Goal: Information Seeking & Learning: Learn about a topic

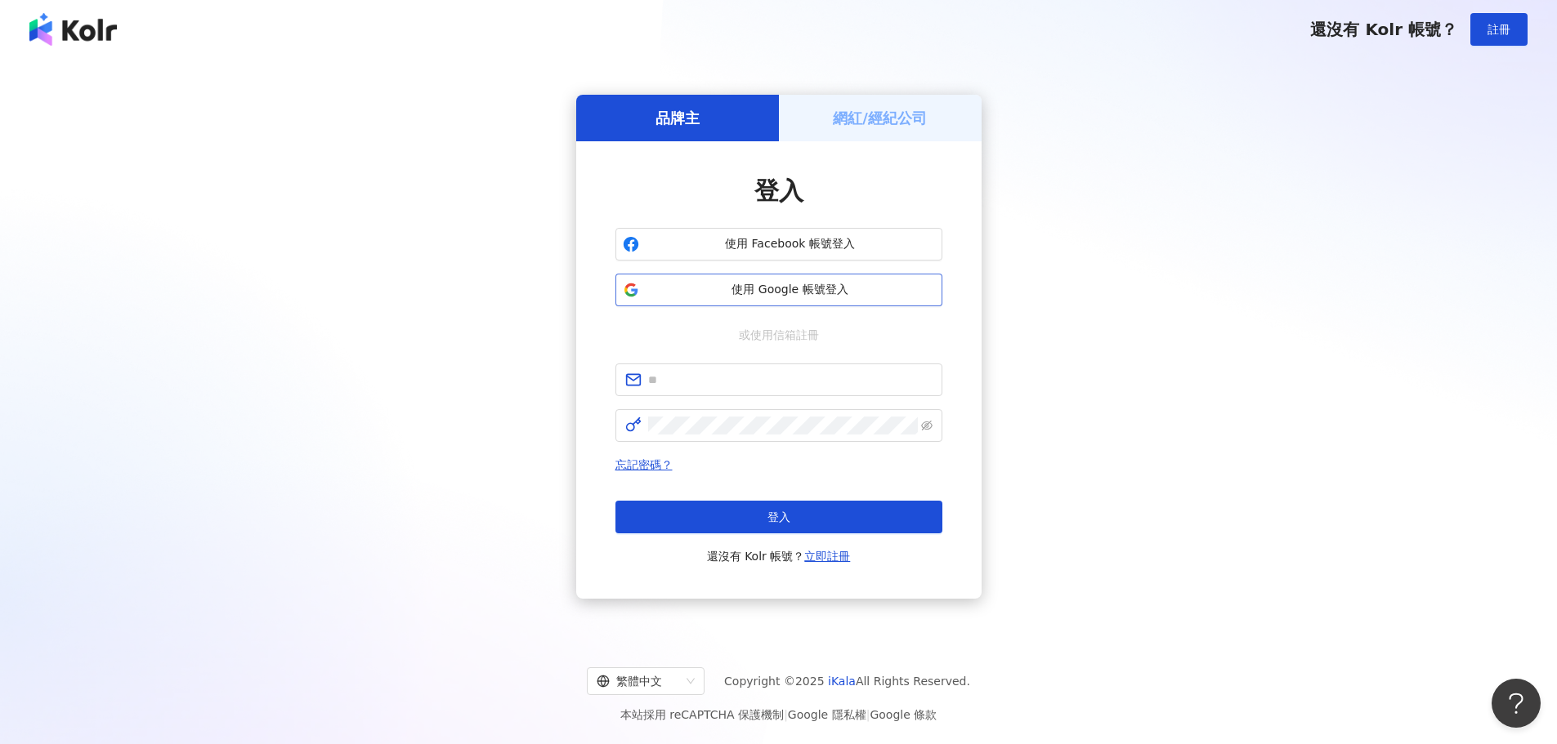
click at [800, 290] on span "使用 Google 帳號登入" at bounding box center [790, 290] width 289 height 16
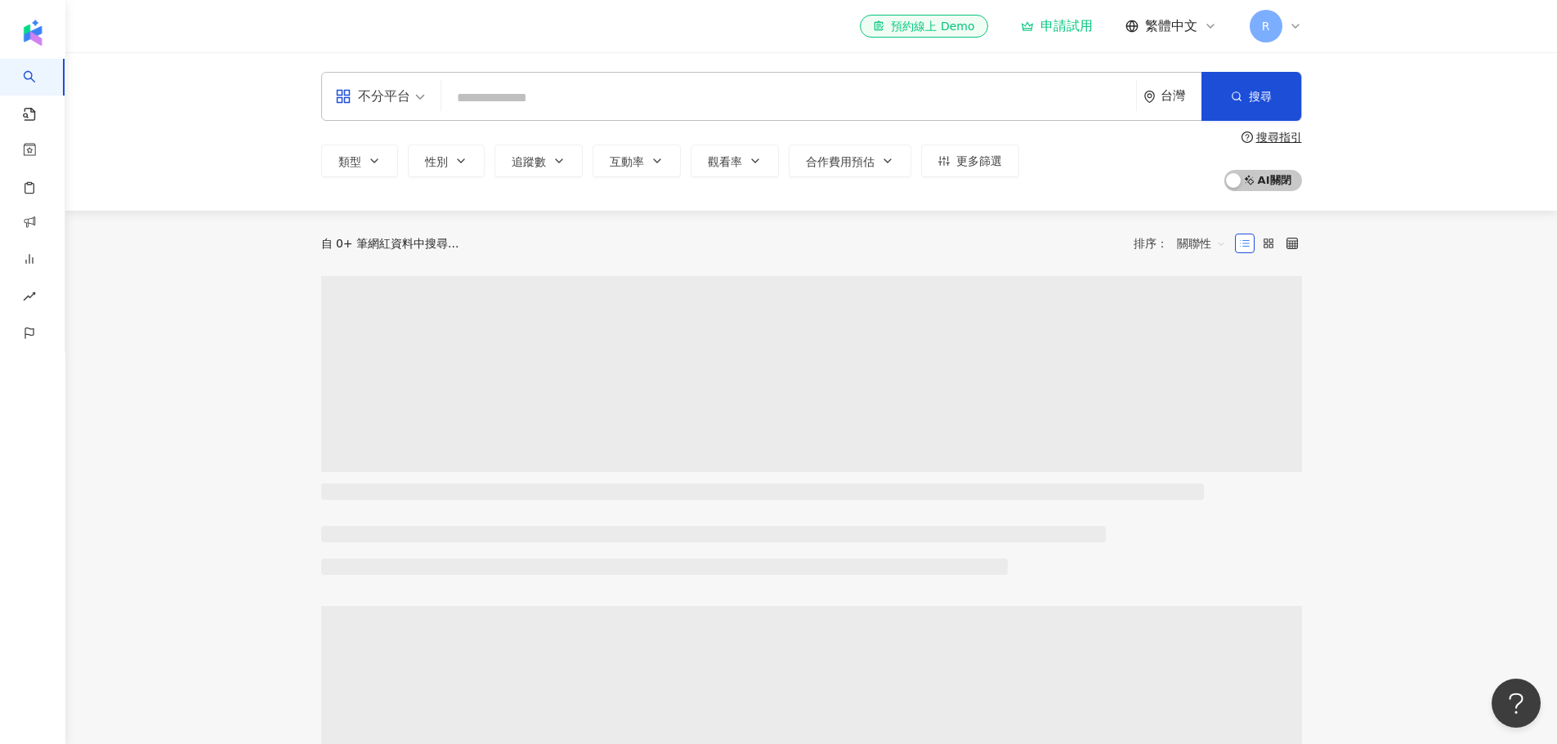
click at [513, 102] on input "search" at bounding box center [788, 98] width 681 height 31
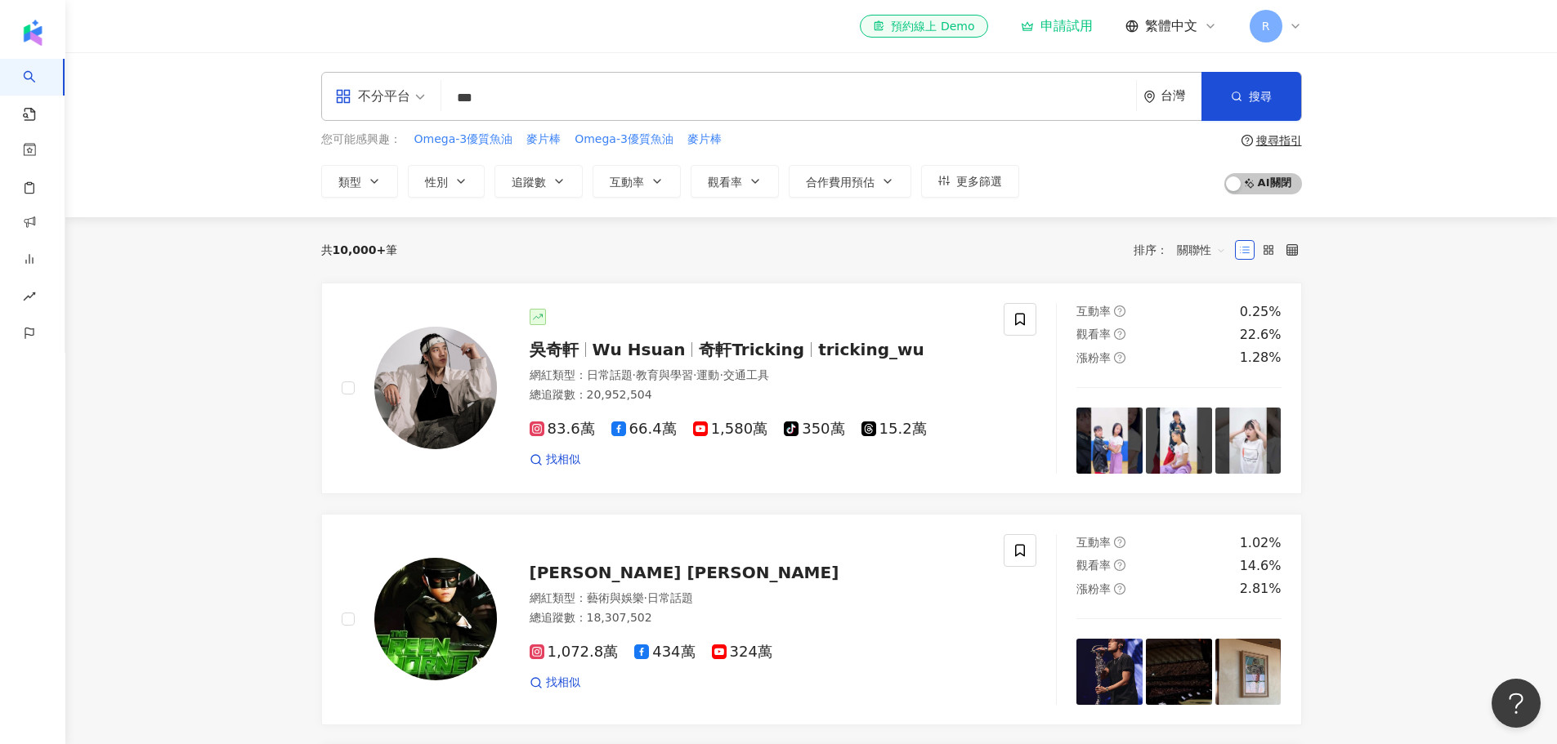
type input "***"
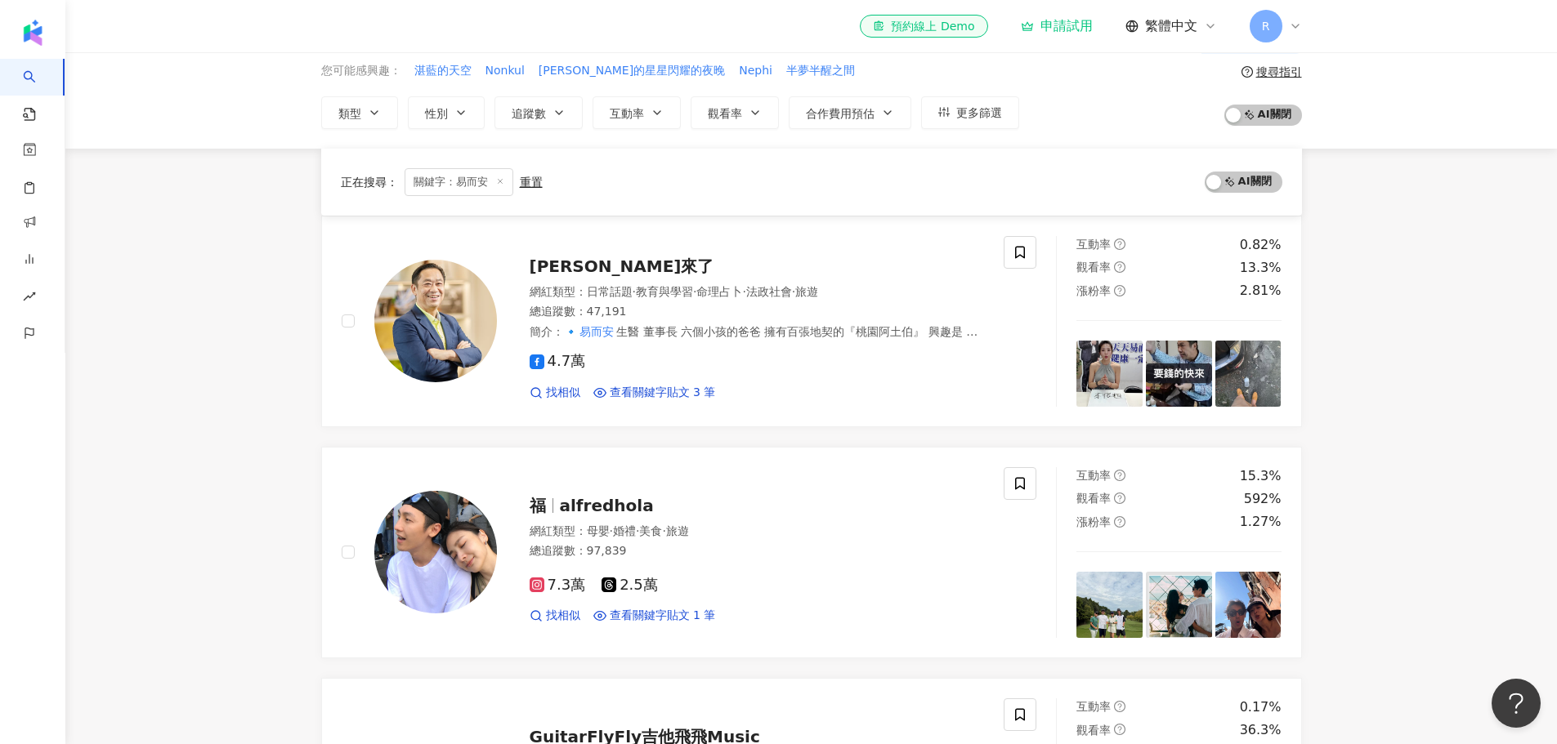
scroll to position [245, 0]
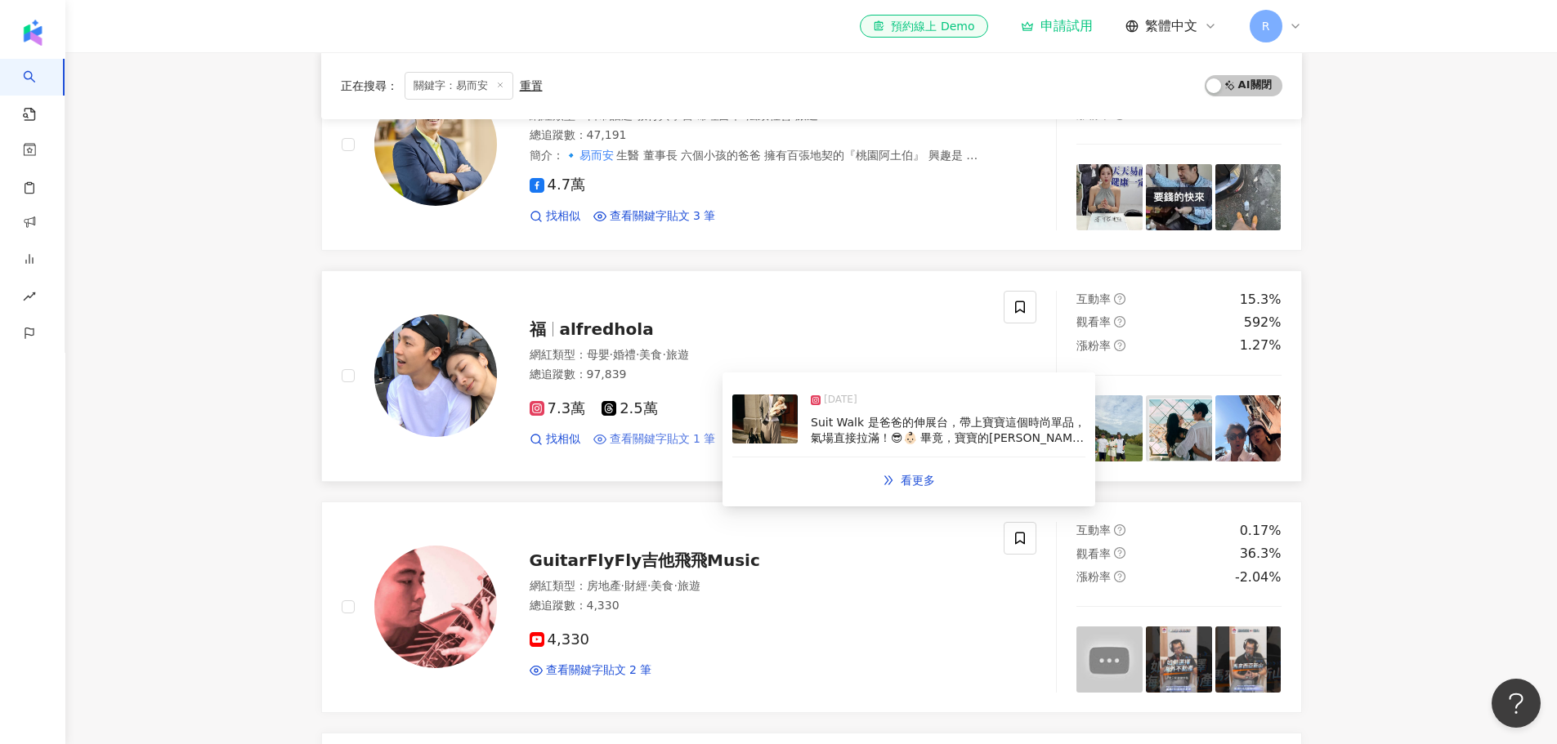
click at [680, 436] on span "查看關鍵字貼文 1 筆" at bounding box center [663, 439] width 106 height 16
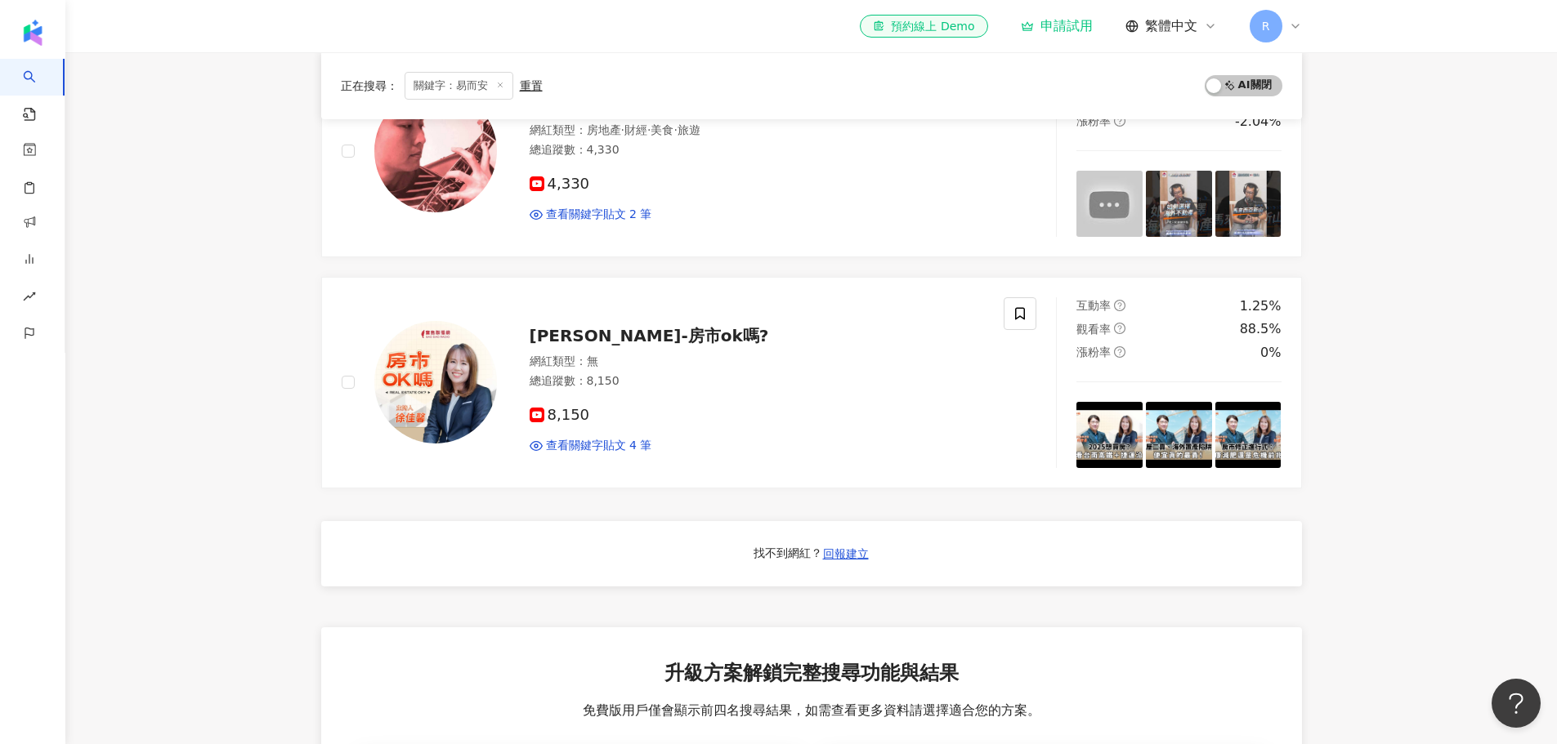
scroll to position [735, 0]
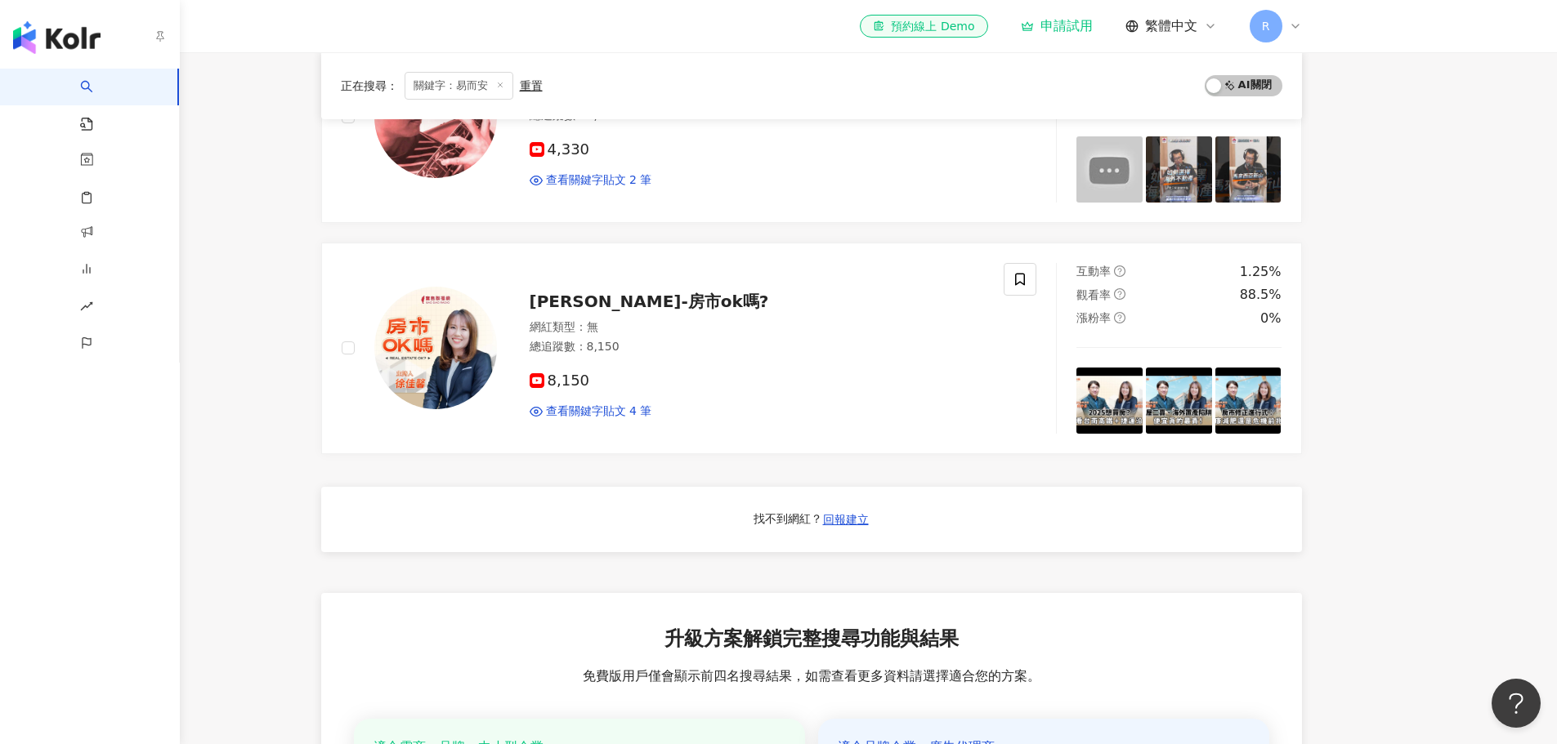
click at [81, 532] on div "AI 找網紅 找貼文 資源庫 效益預測報告 BETA 商案媒合 洞察報告 趨勢分析 競品分析 el-icon-cs 預約線上 Demo 申請試用 繁體中文 R…" at bounding box center [778, 222] width 1557 height 1915
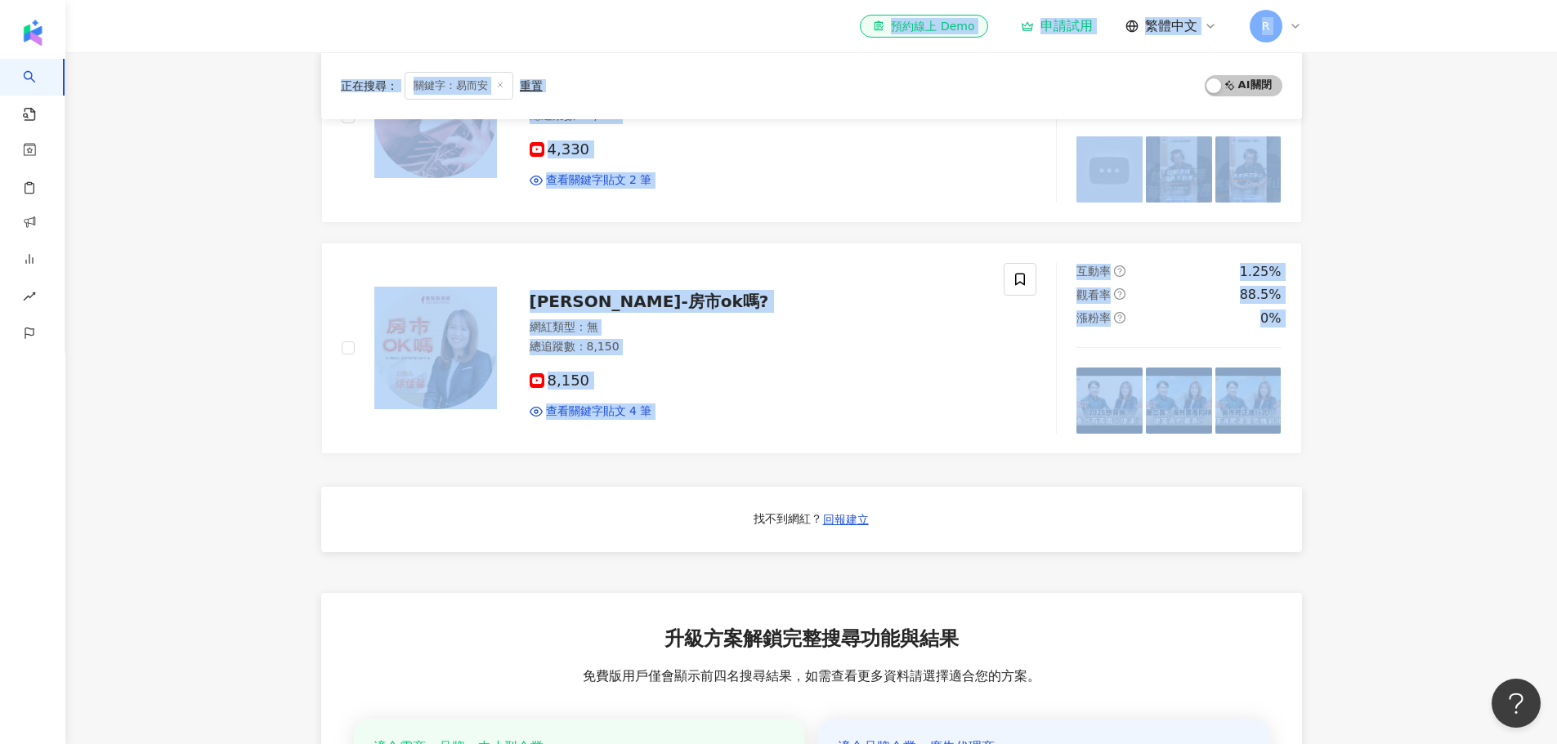
click at [163, 437] on main "不分平台 *** 台灣 搜尋 keyword 搜尋名稱、敘述、貼文含有關鍵字 “ 易而安 ” 的網紅 您可能感興趣： 湛藍的天空 Nonkul 金伊娜的星星閃…" at bounding box center [810, 158] width 1491 height 1682
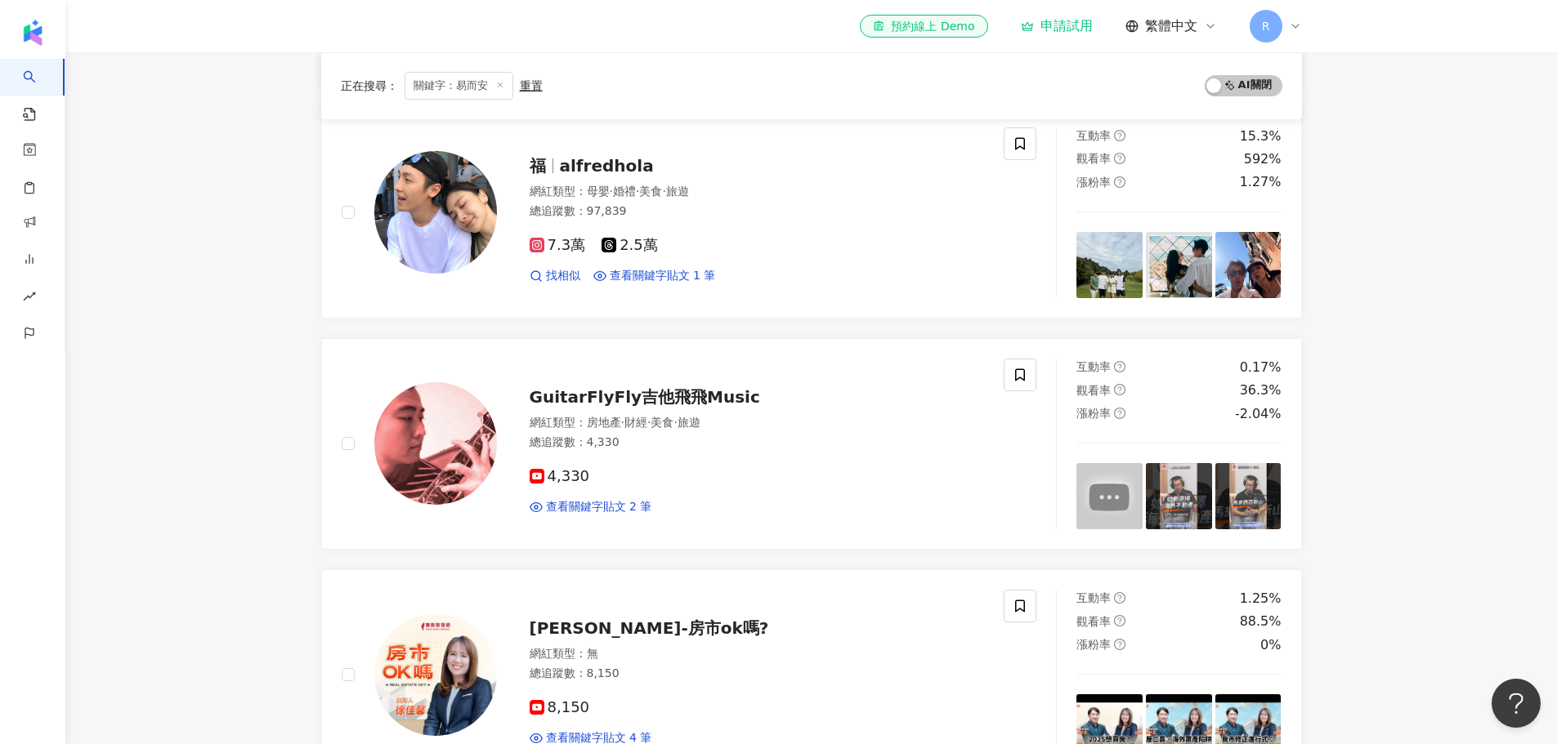
scroll to position [0, 0]
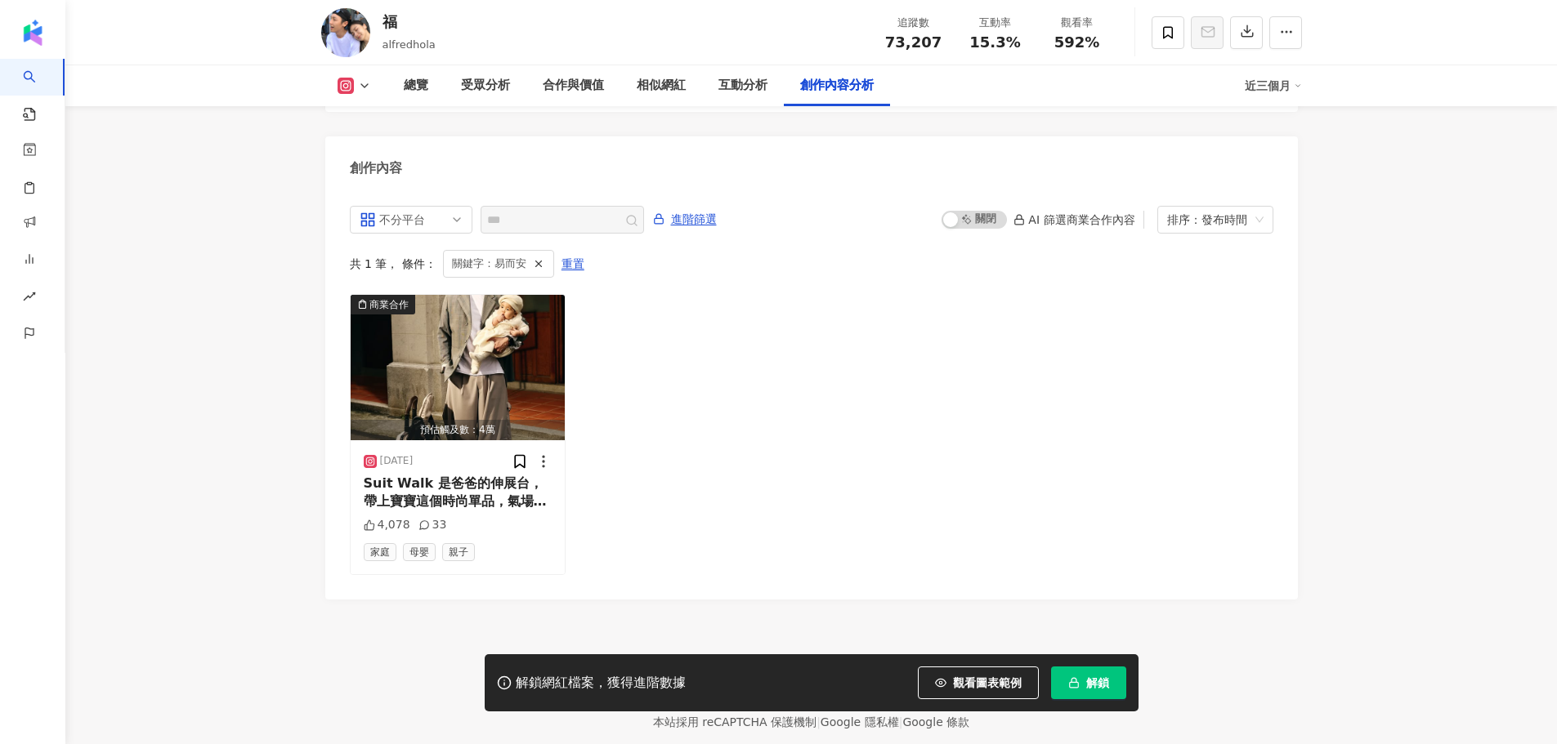
scroll to position [4964, 0]
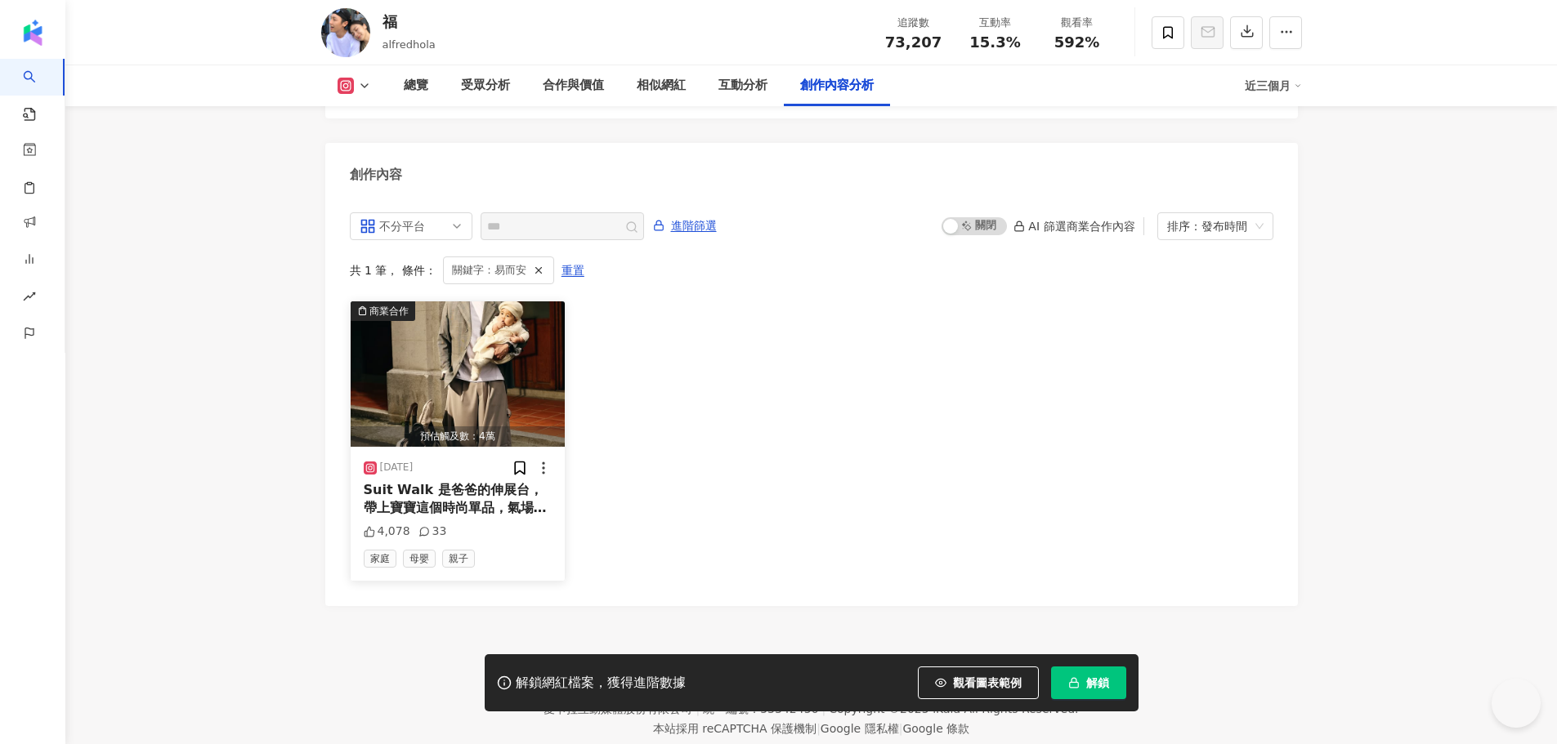
click at [434, 482] on span "Suit Walk 是爸爸的伸展台，帶上寶寶這個時尚單品，氣場直接拉滿！😎👶🏻 畢竟，寶寶的周邊可是媽媽的「審美考場」，要通過她的標準可不容易。而安全和實用這…" at bounding box center [458, 691] width 188 height 418
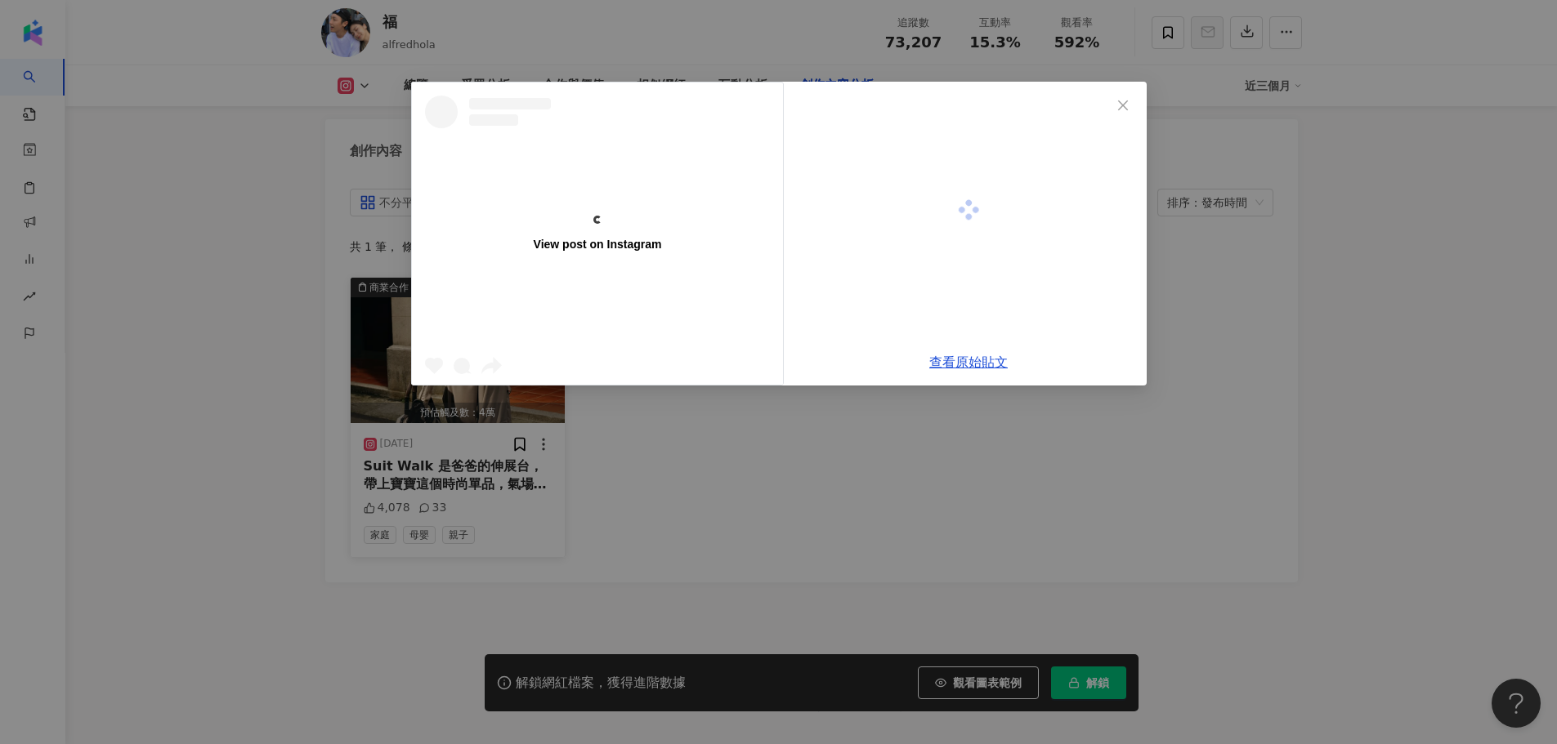
scroll to position [0, 0]
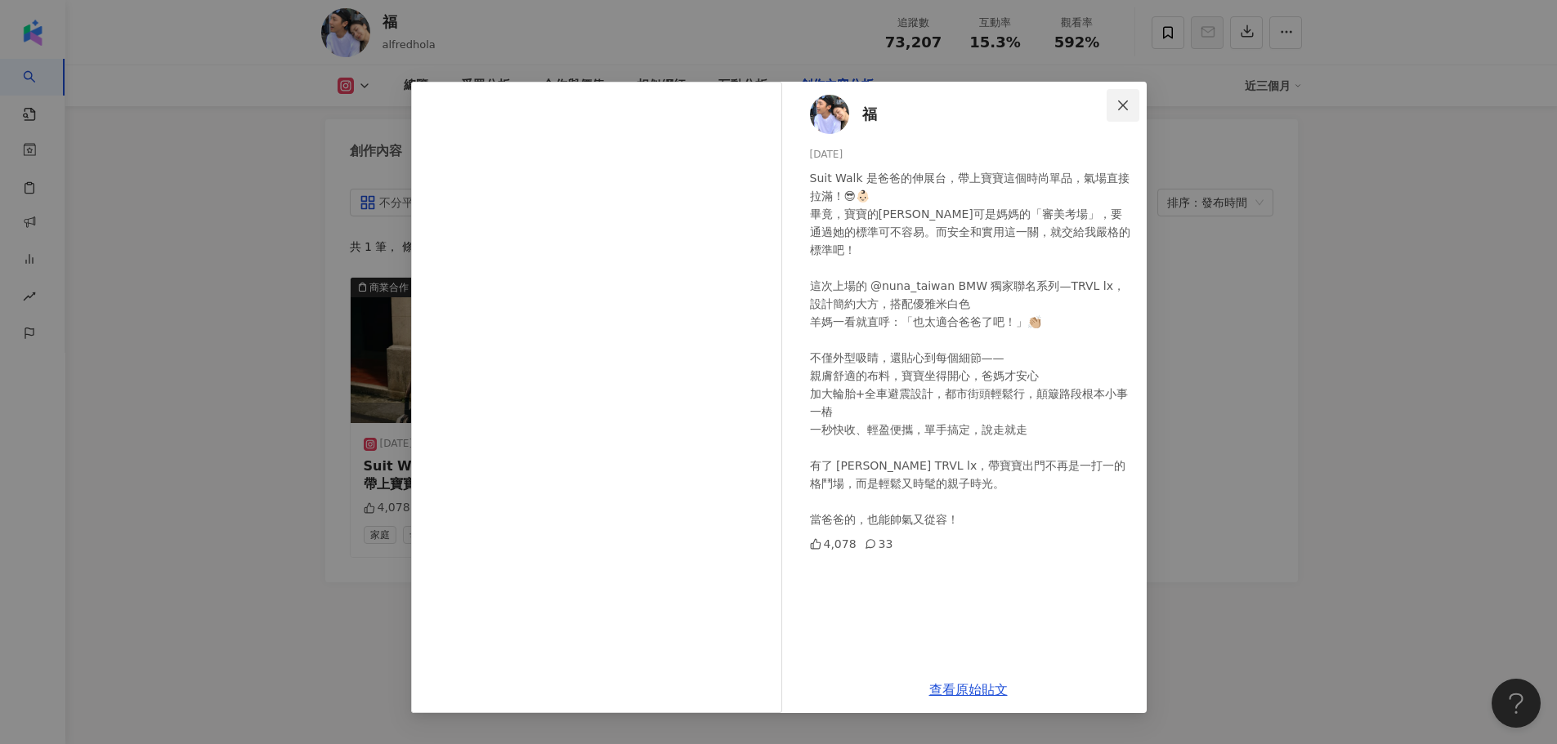
click at [1120, 105] on icon "close" at bounding box center [1122, 105] width 13 height 13
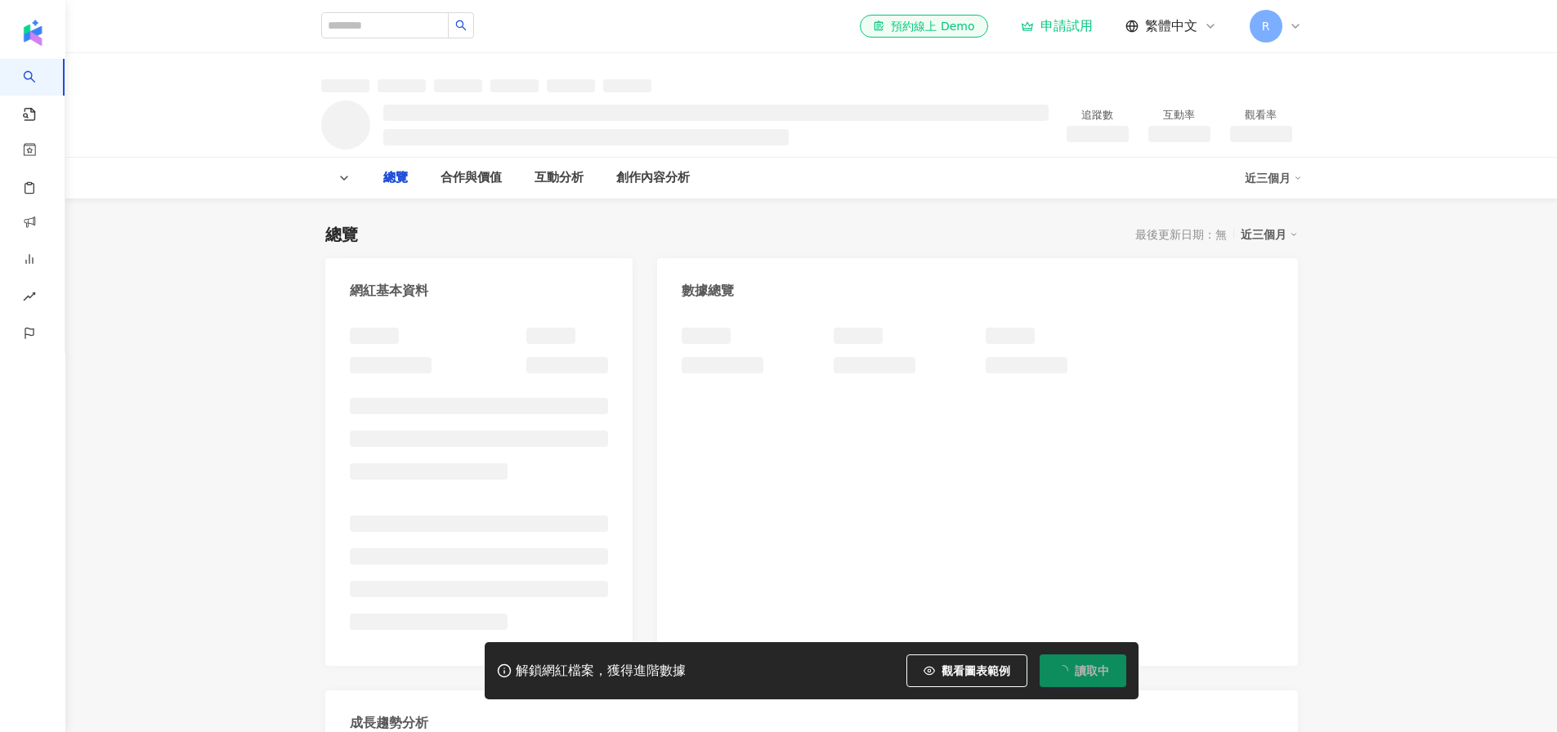
type input "***"
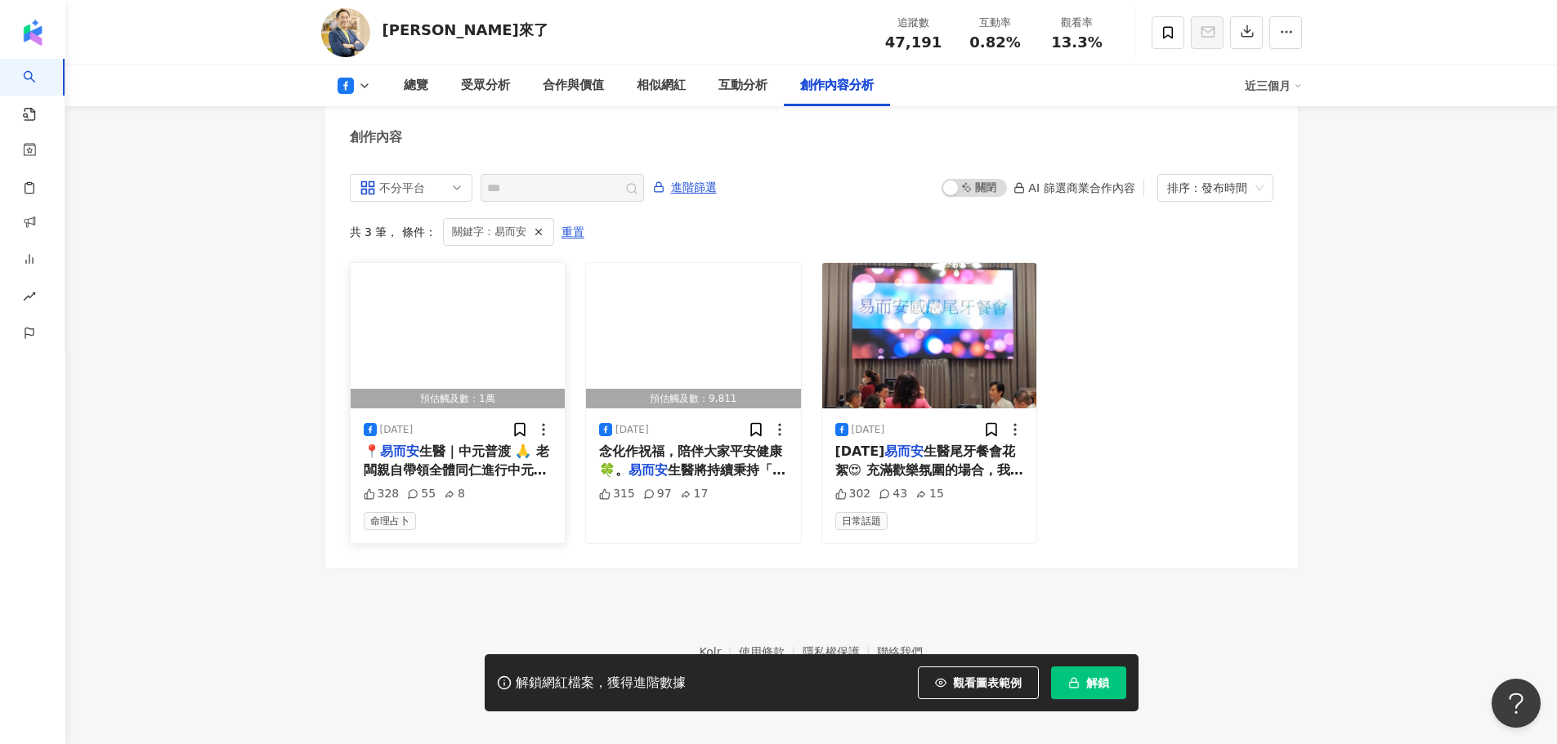
scroll to position [4392, 0]
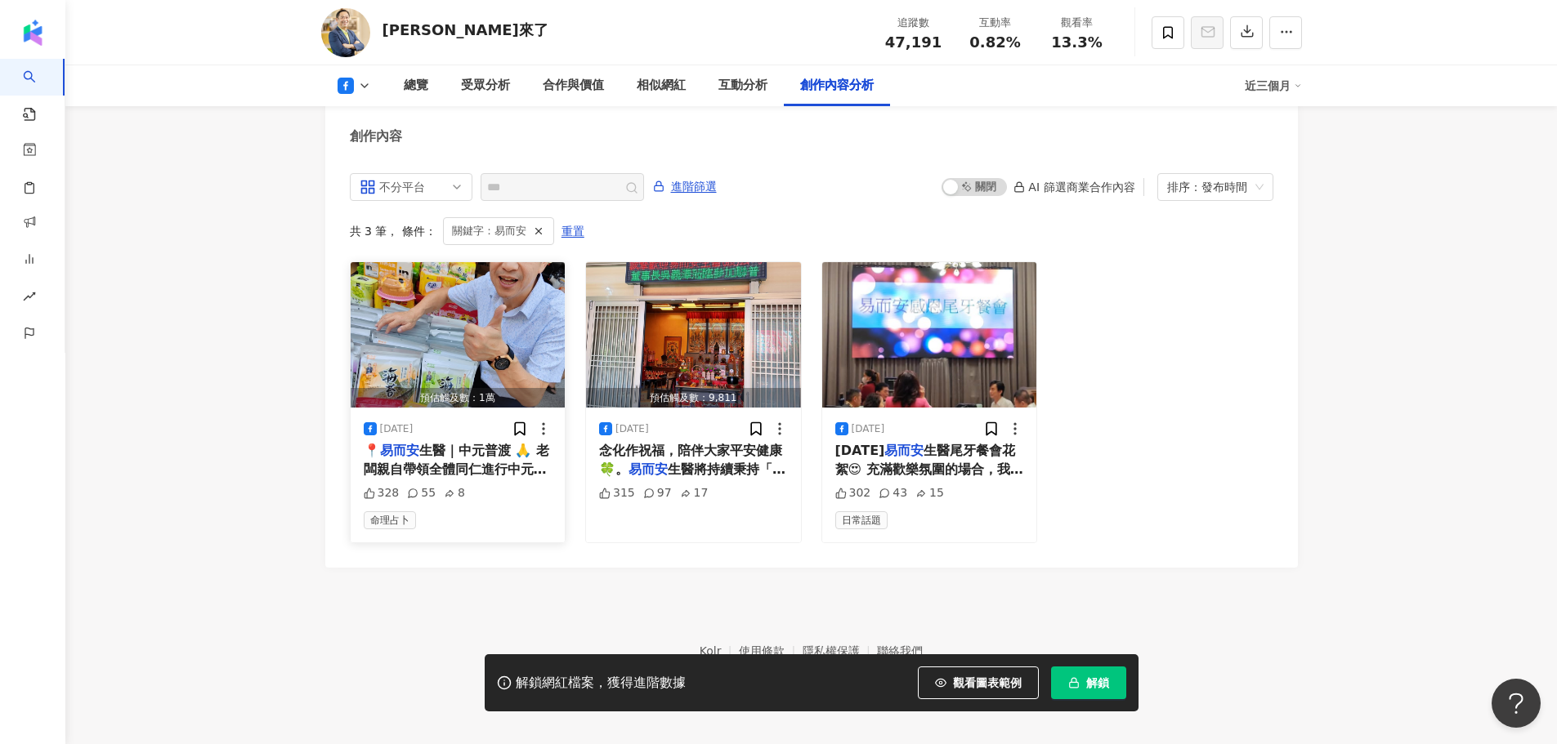
click at [467, 462] on span "生醫｜中元普渡 🙏 老闆親自帶領全體同仁進行中元普渡， 誠心祭拜，祈願公司運勢昌隆、平安順利。 #" at bounding box center [458, 478] width 188 height 70
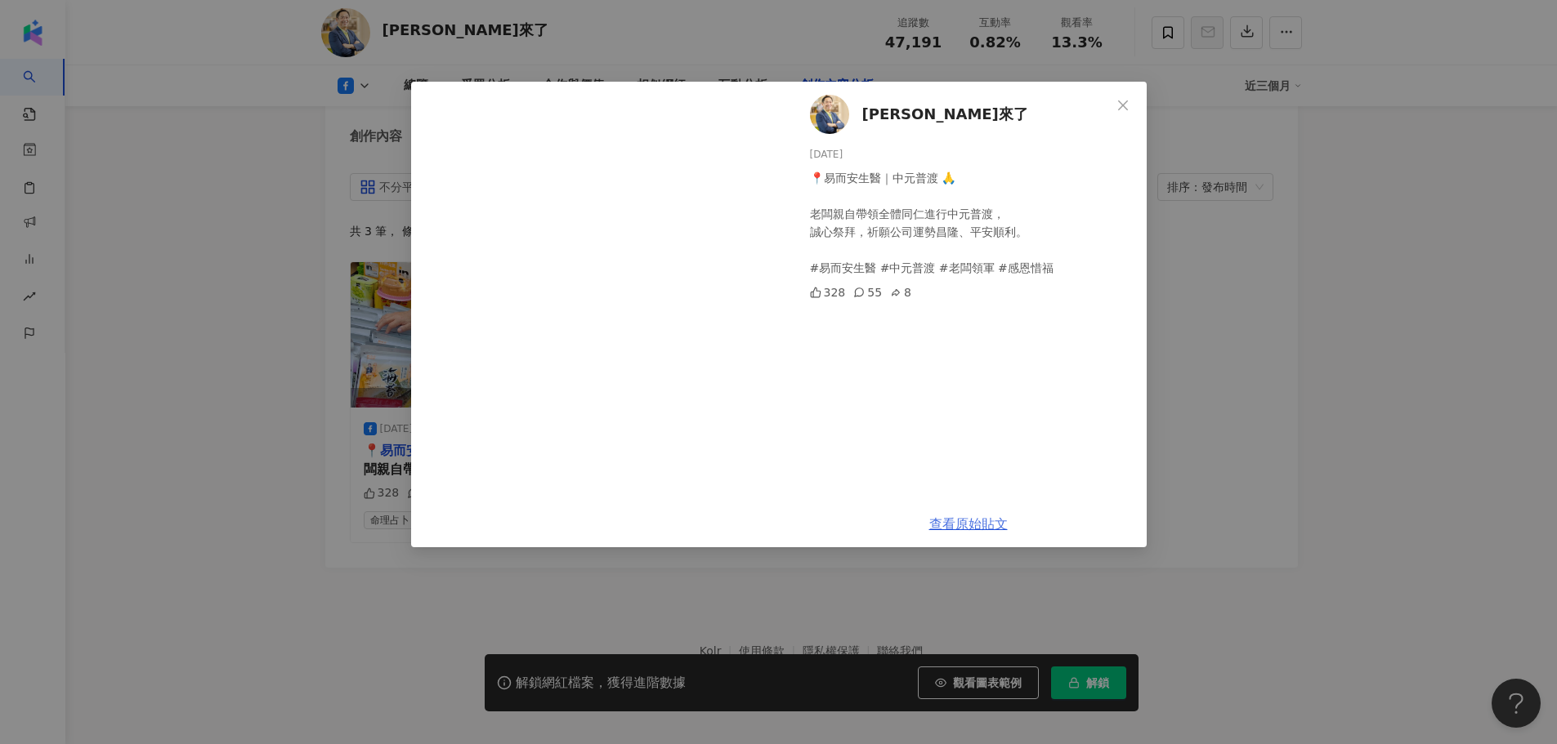
click at [970, 526] on link "查看原始貼文" at bounding box center [968, 524] width 78 height 16
